Goal: Task Accomplishment & Management: Use online tool/utility

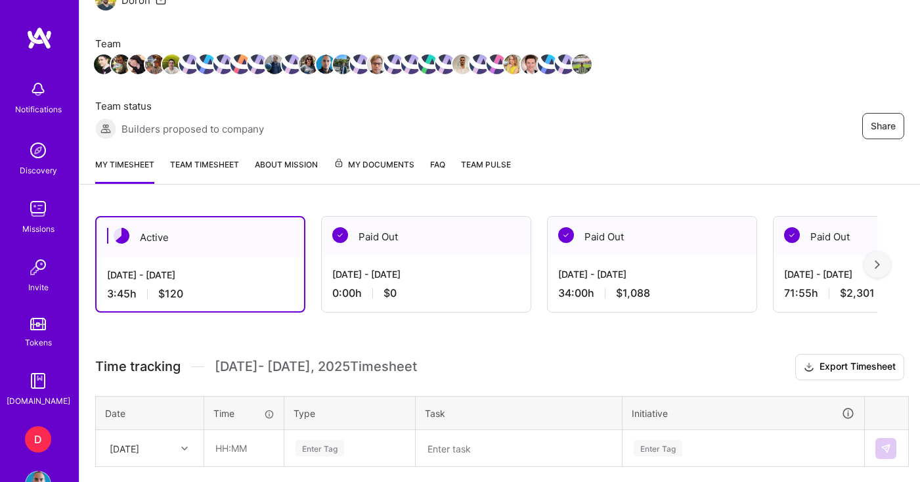
scroll to position [154, 0]
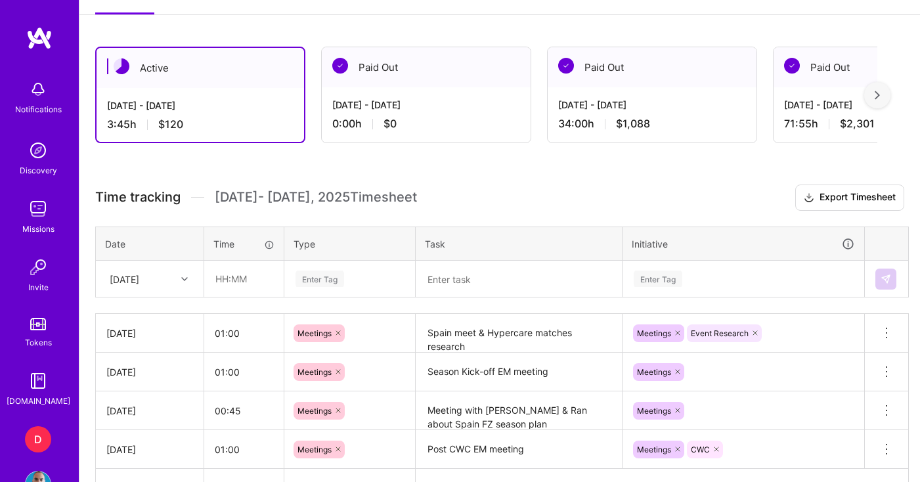
click at [166, 296] on div "[DATE]" at bounding box center [150, 278] width 106 height 35
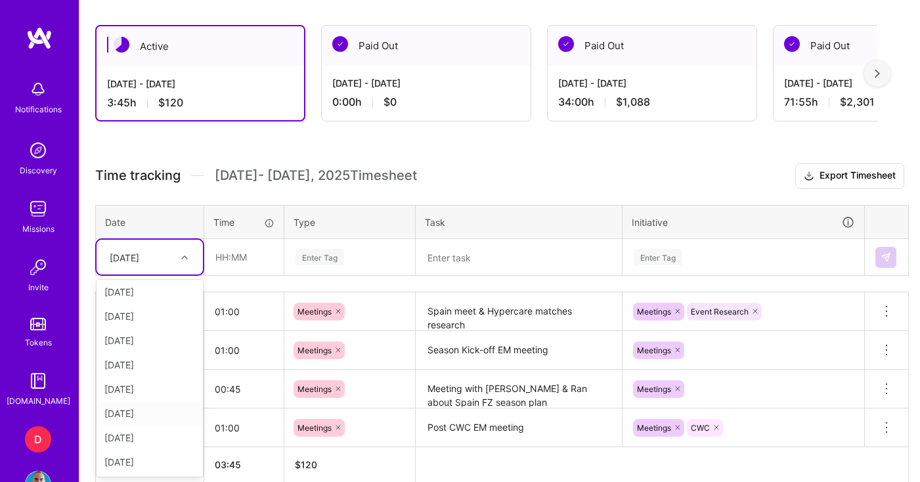
scroll to position [0, 0]
click at [134, 388] on div "[DATE]" at bounding box center [150, 392] width 106 height 24
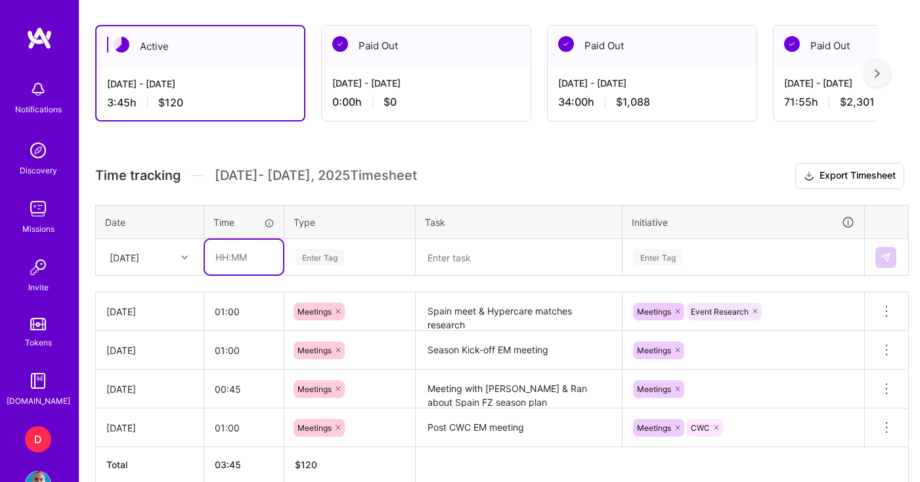
click at [244, 261] on input "text" at bounding box center [244, 257] width 78 height 35
type input "01:00"
click at [340, 248] on div "Enter Tag" at bounding box center [320, 257] width 49 height 20
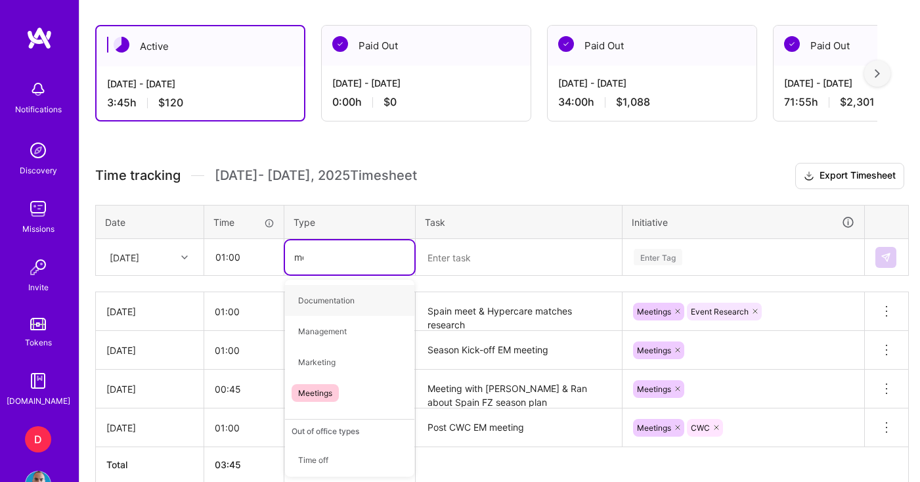
type input "mee"
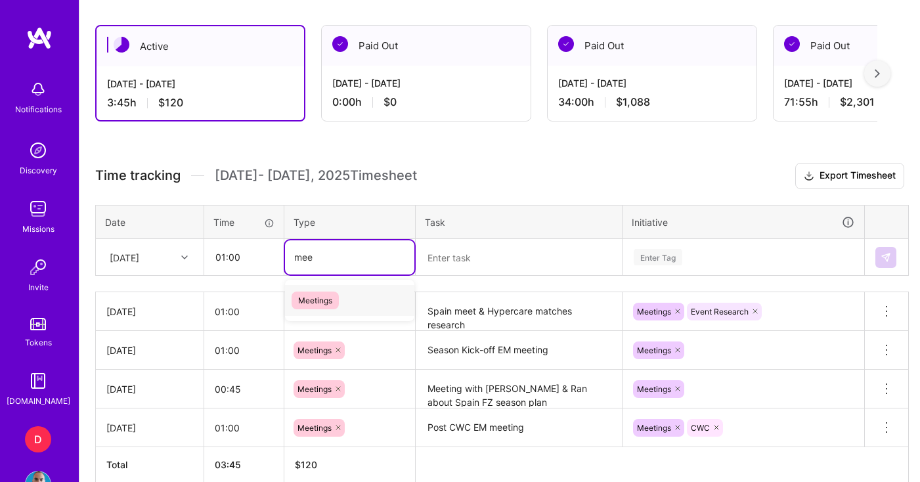
click at [319, 295] on span "Meetings" at bounding box center [315, 301] width 47 height 18
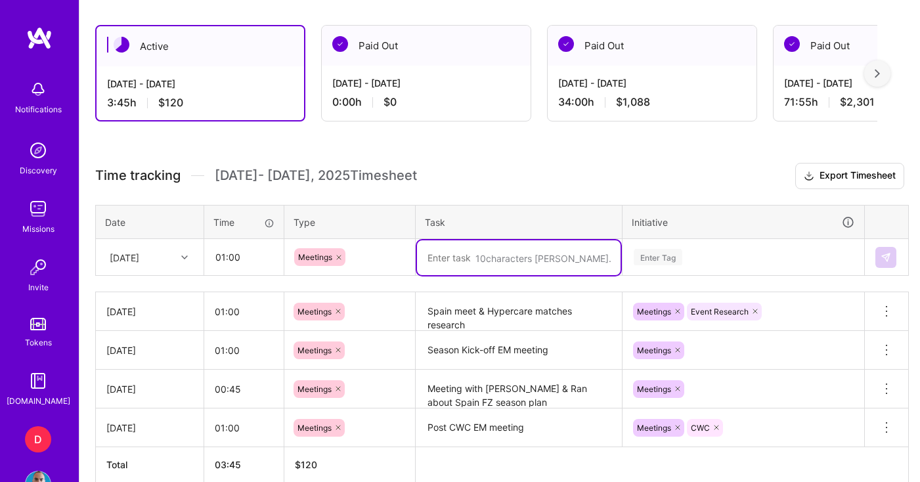
click at [466, 264] on textarea at bounding box center [519, 257] width 204 height 35
type textarea "2 Spain FanZone meetings + coordination"
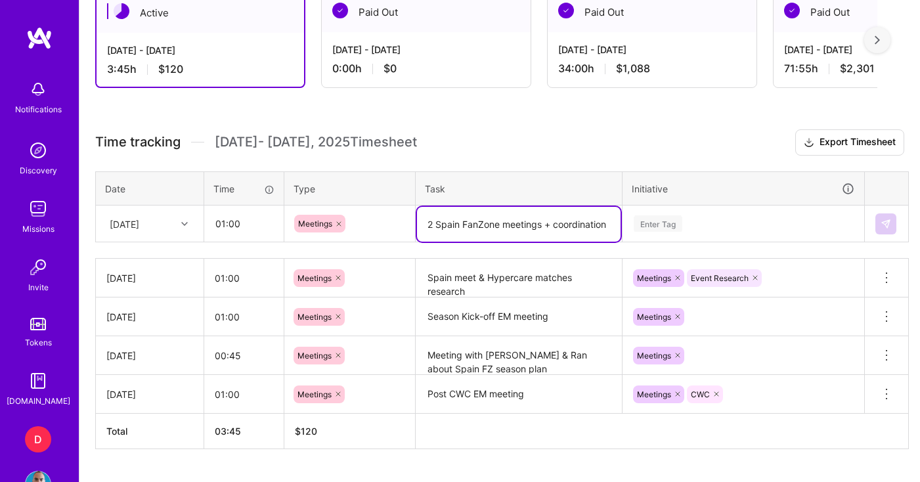
click at [679, 241] on div "Enter Tag" at bounding box center [743, 224] width 240 height 34
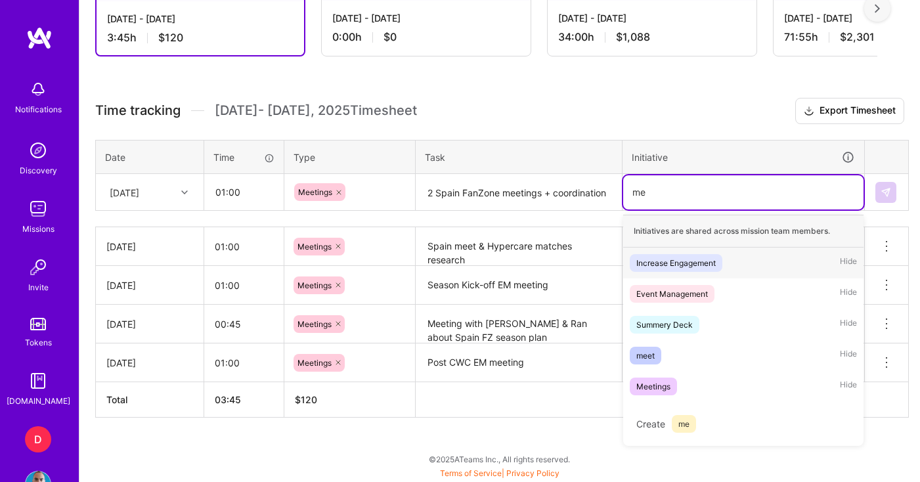
scroll to position [411, 0]
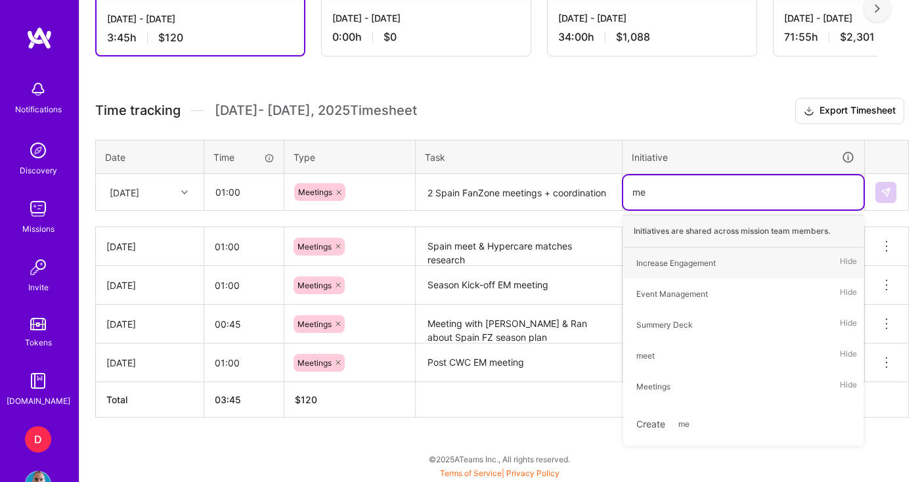
type input "mee"
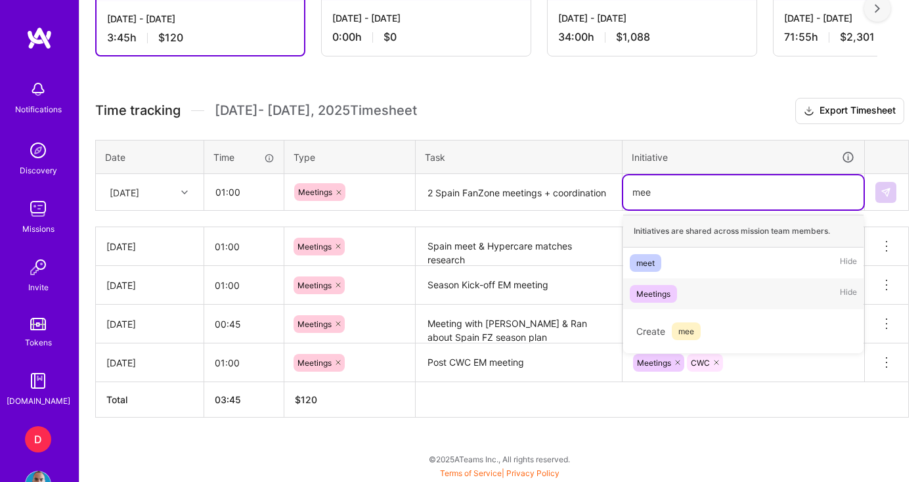
click at [645, 292] on div "Meetings" at bounding box center [653, 294] width 34 height 14
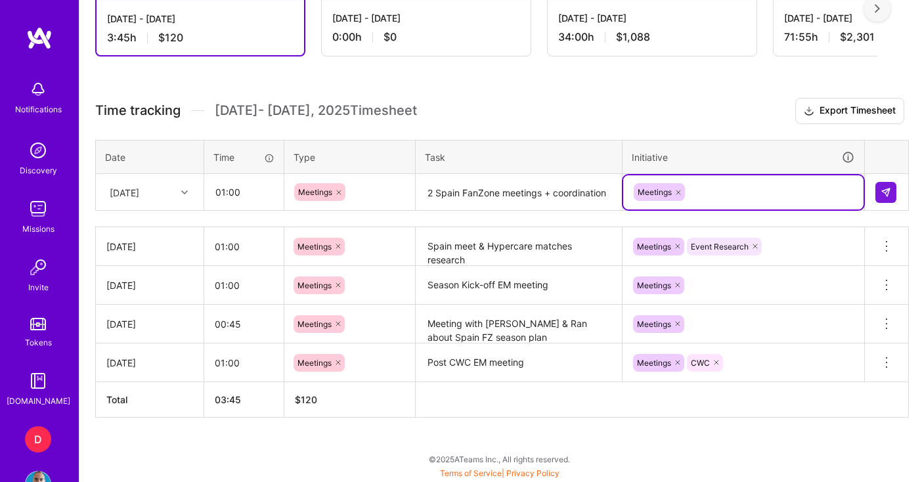
click at [897, 185] on div at bounding box center [887, 192] width 22 height 21
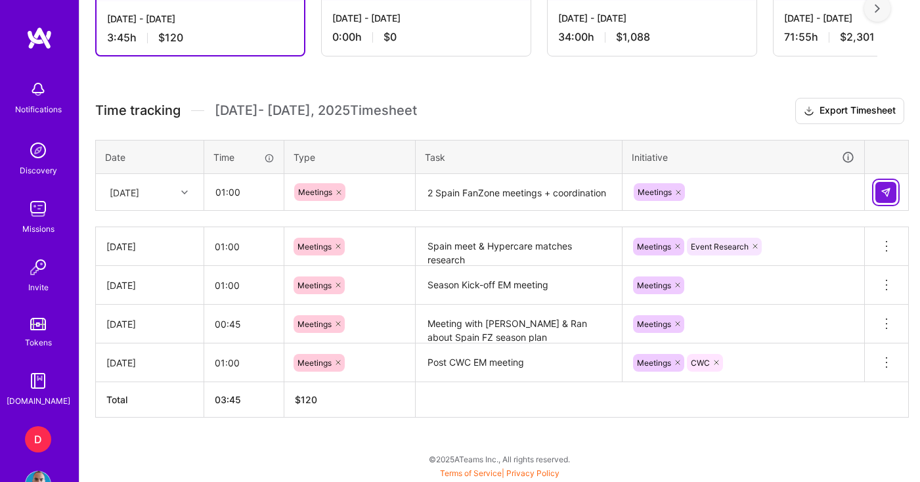
click at [887, 193] on img at bounding box center [886, 192] width 11 height 11
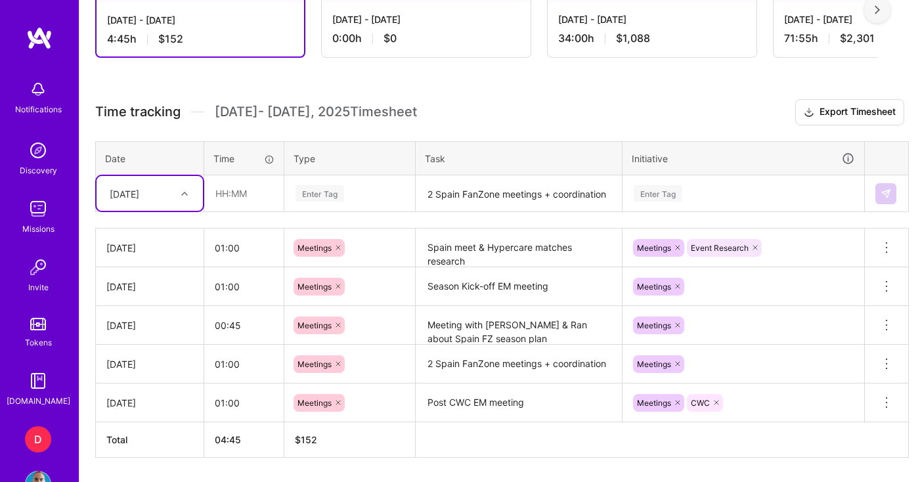
scroll to position [414, 0]
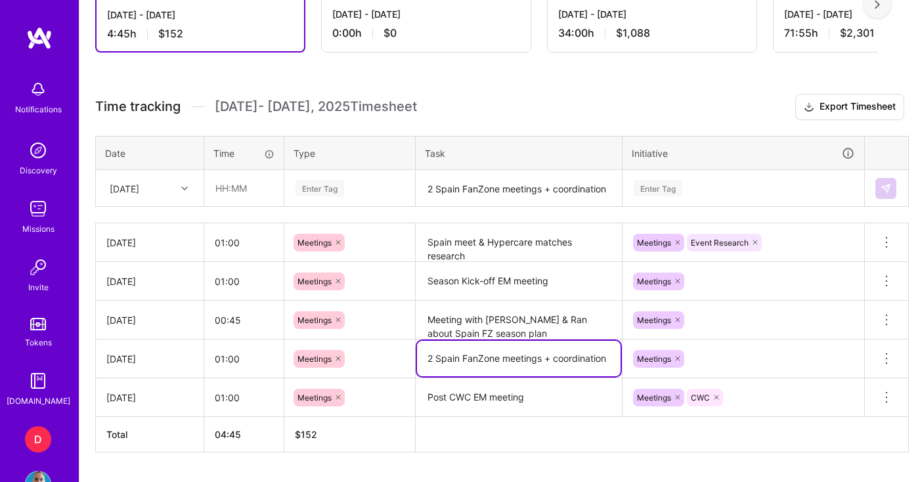
click at [487, 362] on textarea "2 Spain FanZone meetings + coordination" at bounding box center [519, 358] width 204 height 35
click at [889, 361] on icon at bounding box center [887, 359] width 16 height 16
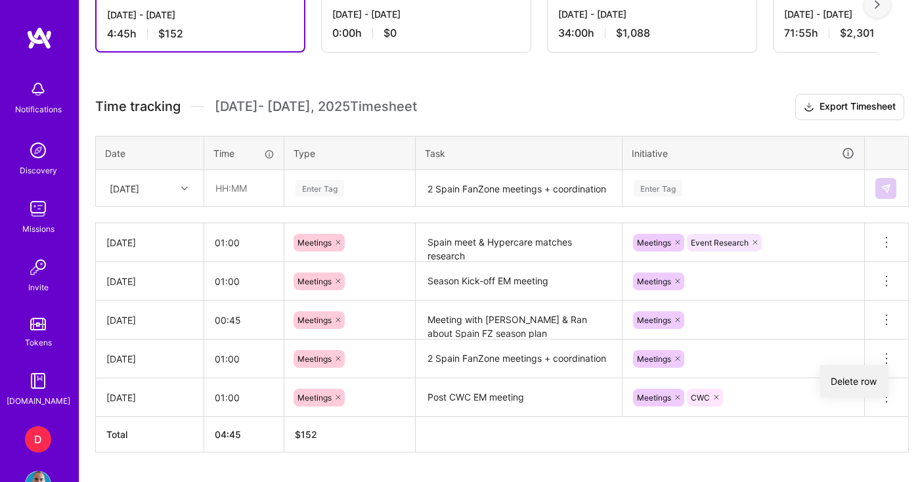
click at [864, 380] on button "Delete row" at bounding box center [854, 381] width 68 height 32
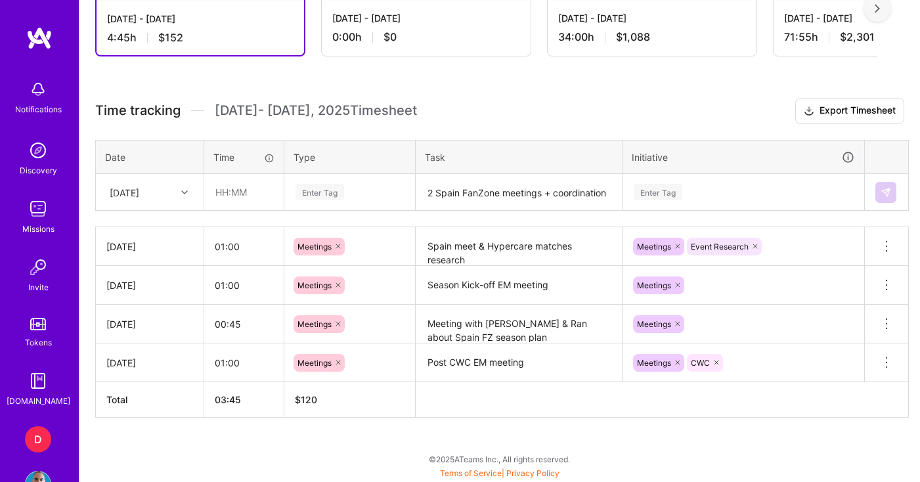
scroll to position [411, 0]
click at [279, 199] on input "text" at bounding box center [244, 192] width 78 height 35
type input "01:00"
click at [348, 184] on div "Enter Tag" at bounding box center [349, 192] width 111 height 16
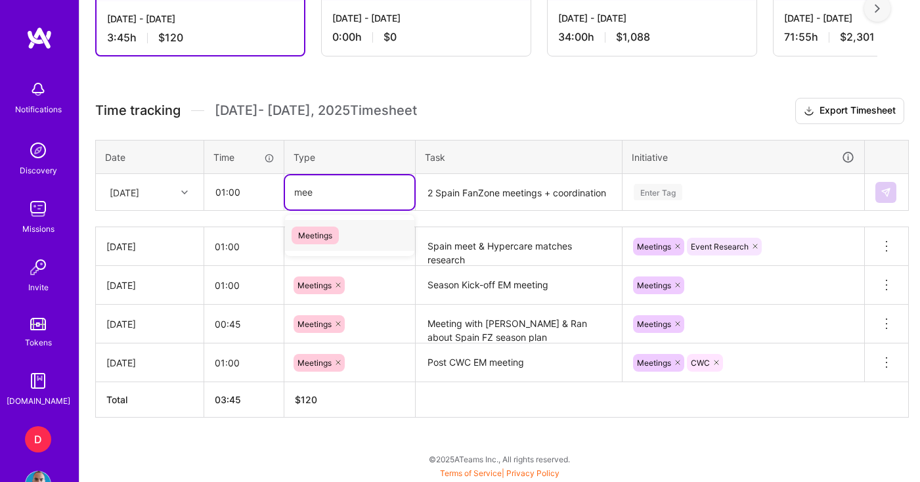
type input "meet"
click at [330, 231] on span "Meetings" at bounding box center [315, 236] width 47 height 18
click at [463, 192] on textarea "2 Spain FanZone meetings + coordination" at bounding box center [519, 192] width 204 height 35
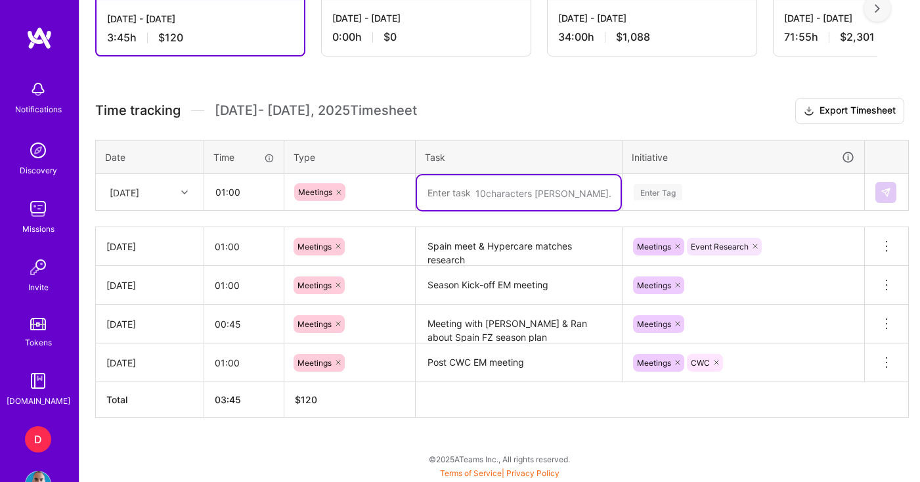
paste textarea "2 Spain FanZone meetings + coordination"
type textarea "2 Spain FanZone meetings + coordination"
click at [731, 199] on div "Enter Tag" at bounding box center [743, 192] width 240 height 34
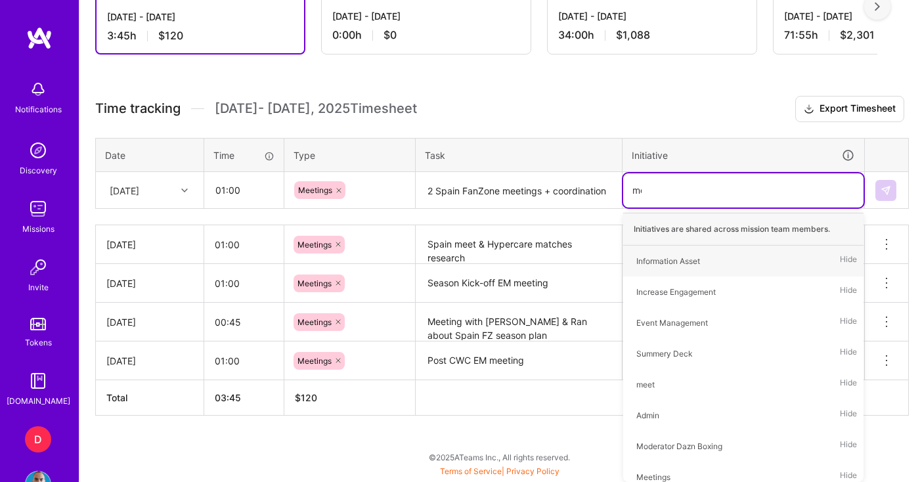
scroll to position [411, 0]
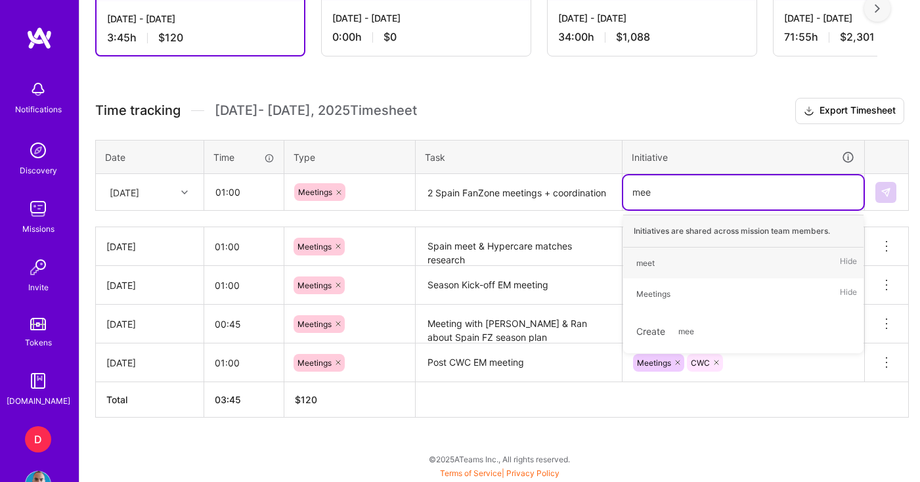
type input "meet"
click at [638, 288] on div "Meetings" at bounding box center [653, 294] width 34 height 14
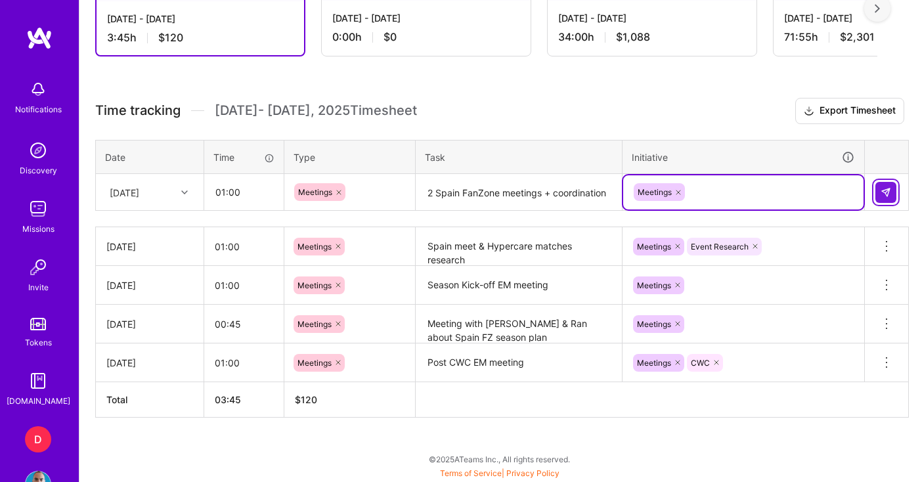
click at [879, 190] on button at bounding box center [886, 192] width 21 height 21
